Goal: Task Accomplishment & Management: Use online tool/utility

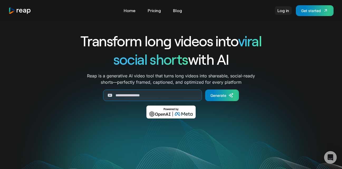
click at [277, 10] on link "Log in" at bounding box center [283, 10] width 17 height 8
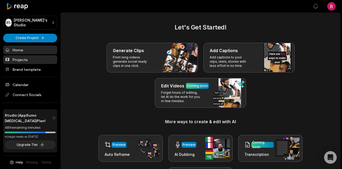
click at [27, 59] on link "Projects" at bounding box center [30, 59] width 54 height 9
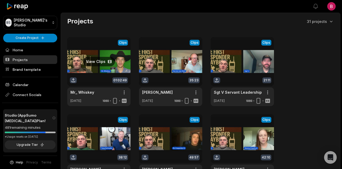
click at [102, 63] on link at bounding box center [98, 71] width 63 height 69
